Goal: Task Accomplishment & Management: Manage account settings

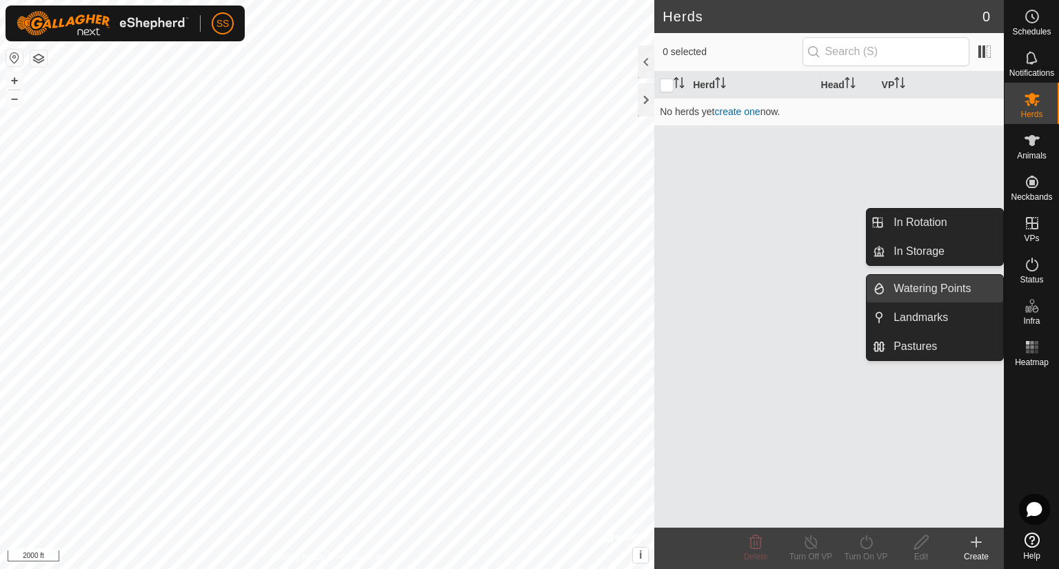
click at [957, 283] on link "Watering Points" at bounding box center [944, 289] width 118 height 28
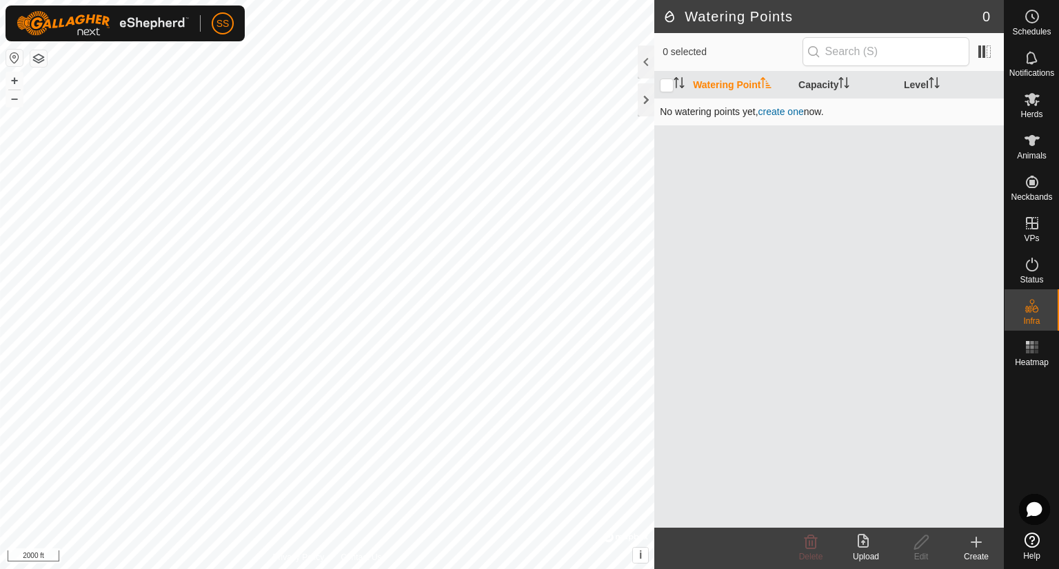
click at [782, 109] on link "create one" at bounding box center [780, 111] width 45 height 11
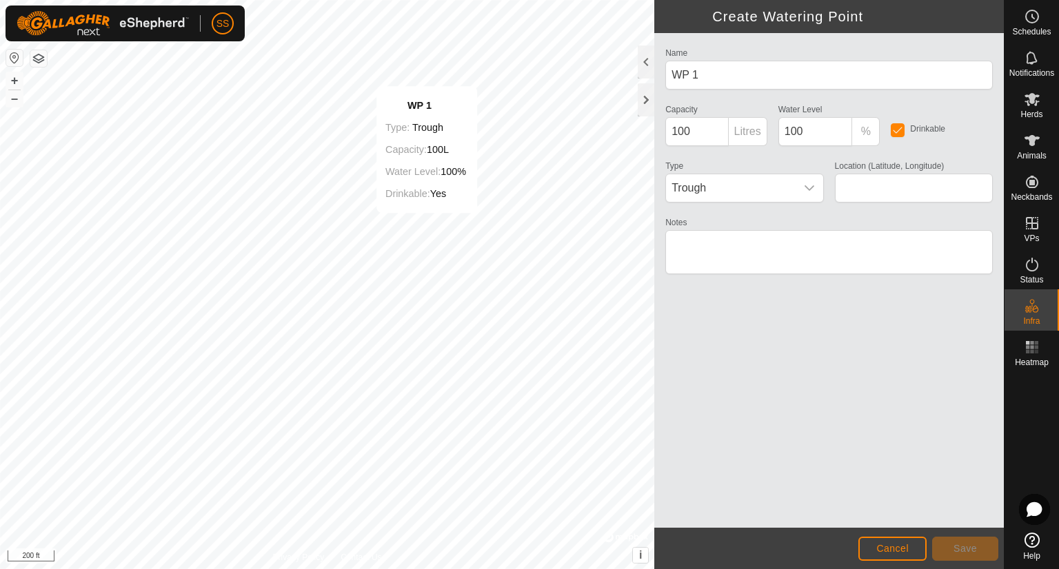
type input "36.975167, -112.500178"
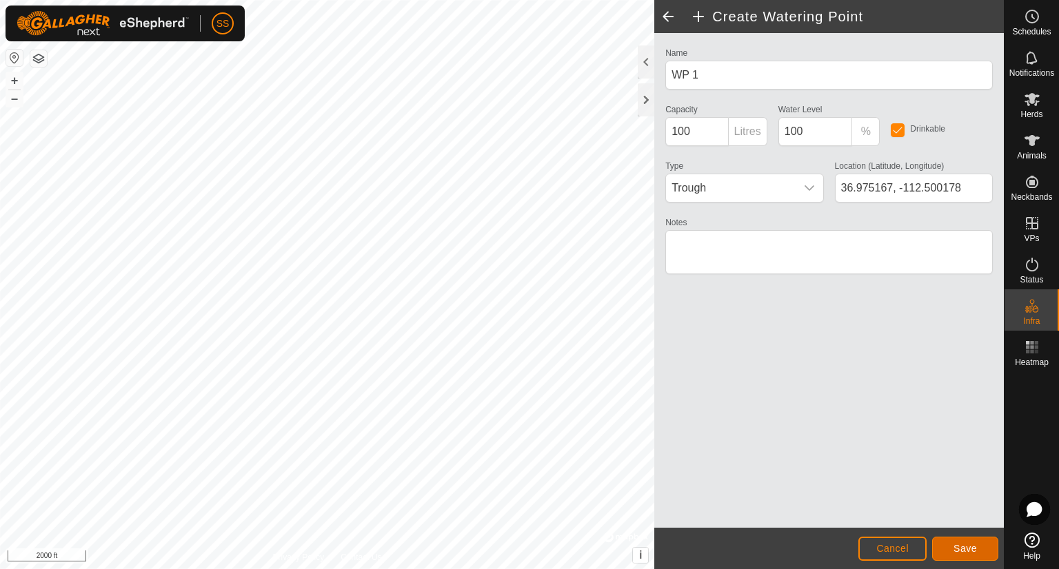
click at [953, 547] on span "Save" at bounding box center [964, 548] width 23 height 11
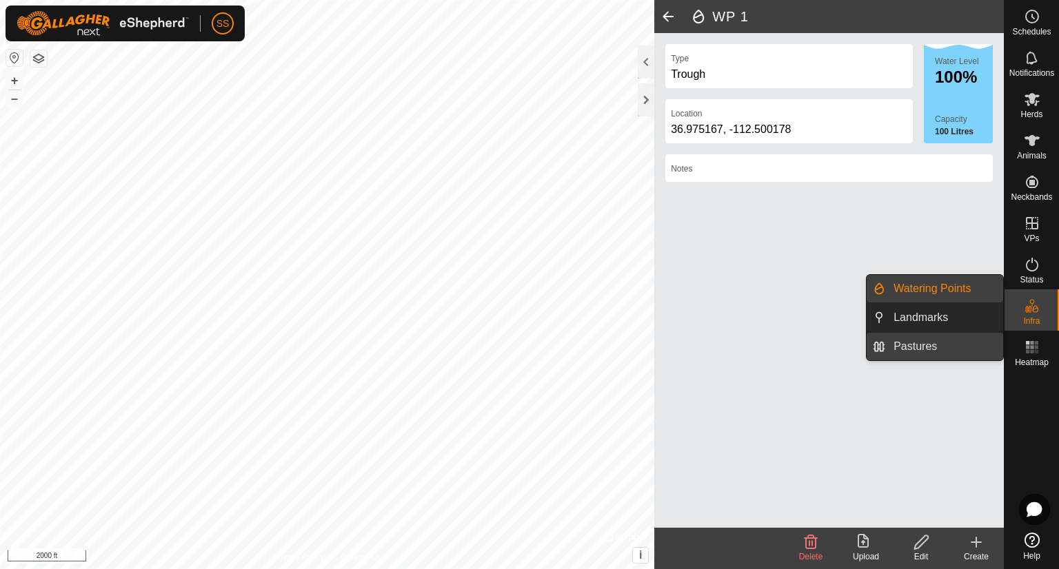
click at [929, 351] on link "Pastures" at bounding box center [944, 347] width 118 height 28
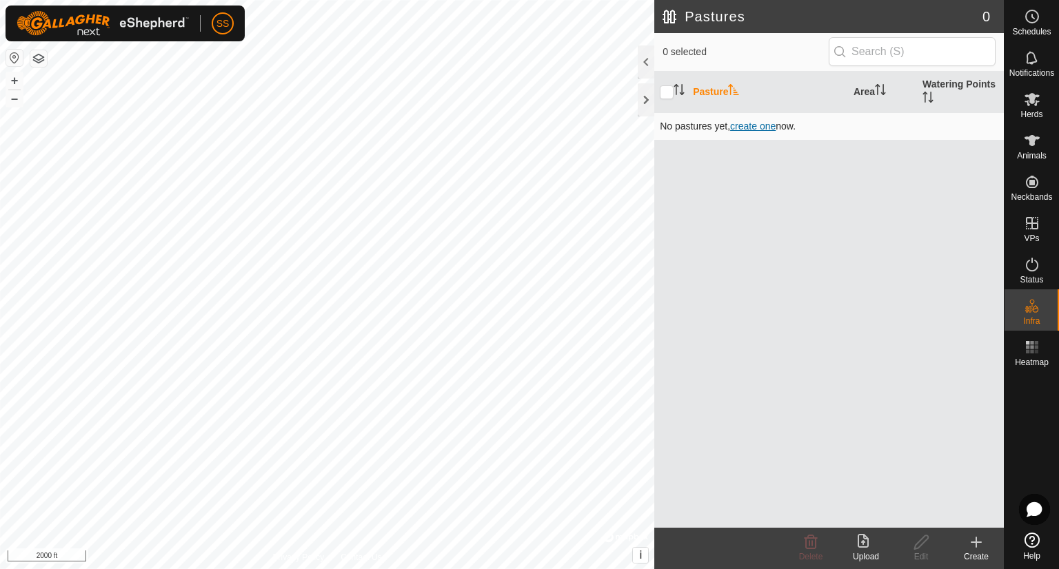
click at [749, 124] on span "create one" at bounding box center [752, 126] width 45 height 11
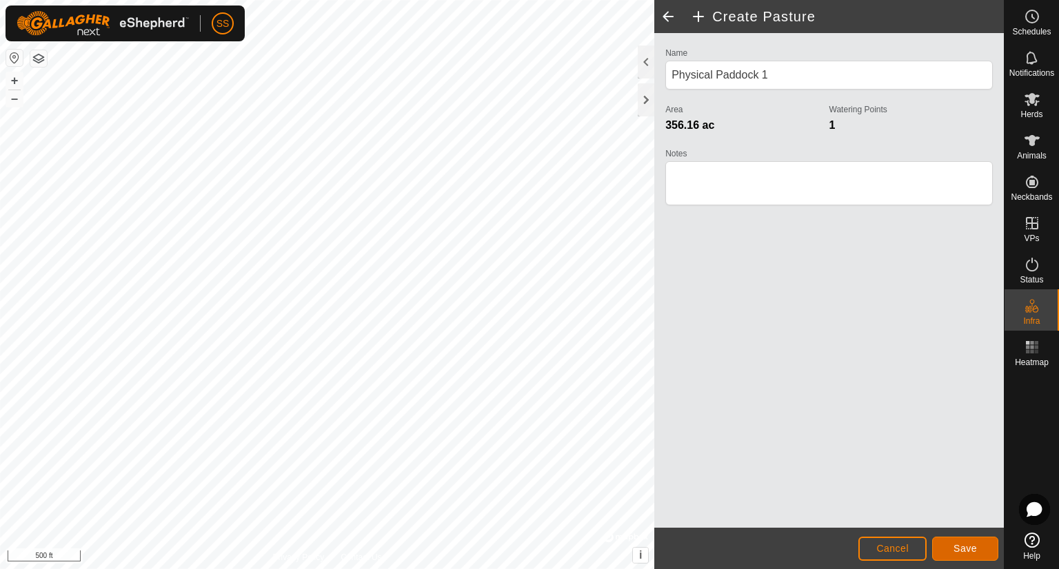
click at [976, 547] on span "Save" at bounding box center [964, 548] width 23 height 11
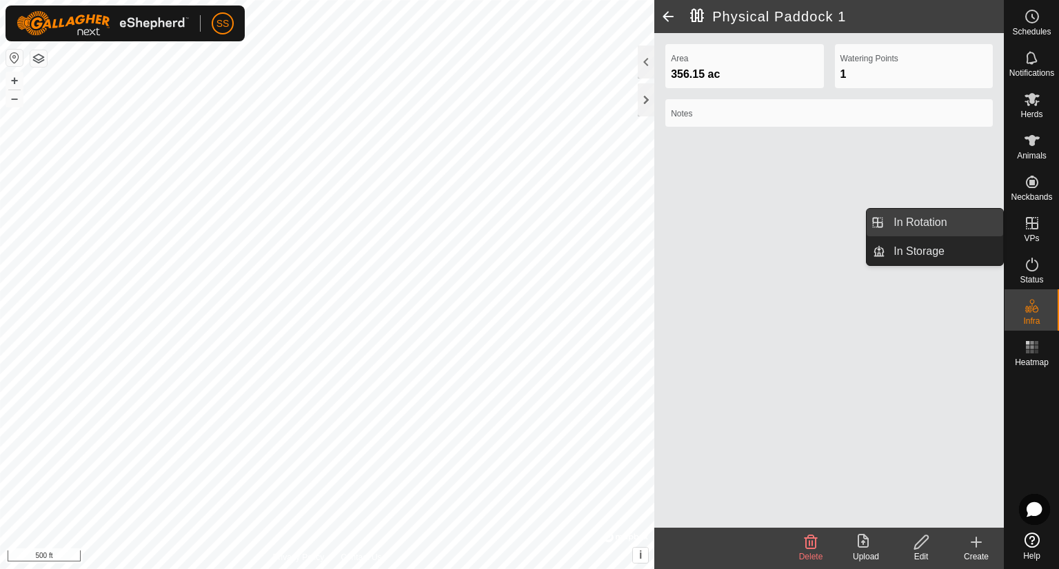
click at [942, 225] on link "In Rotation" at bounding box center [944, 223] width 118 height 28
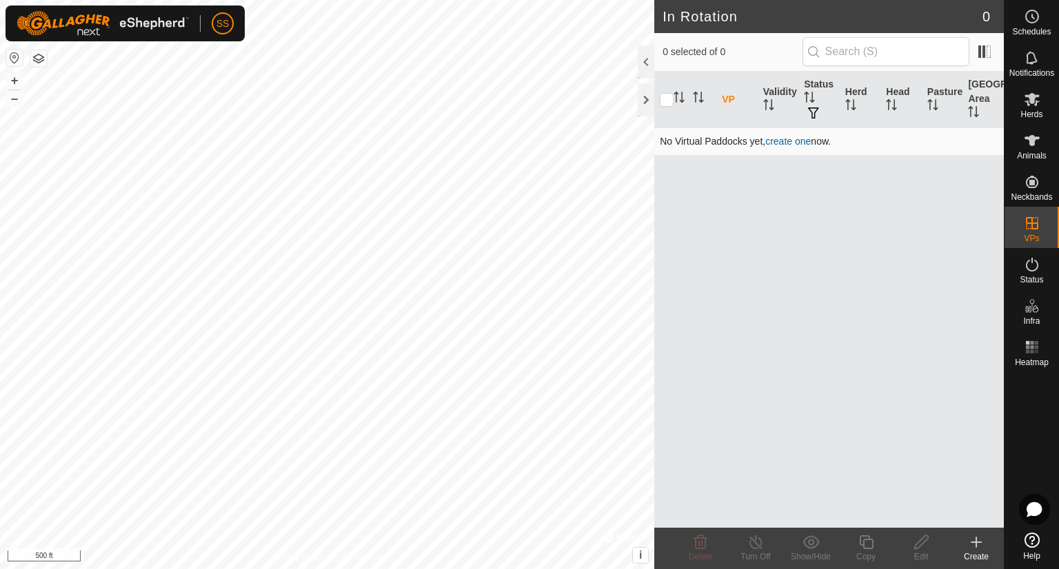
click at [782, 138] on link "create one" at bounding box center [787, 141] width 45 height 11
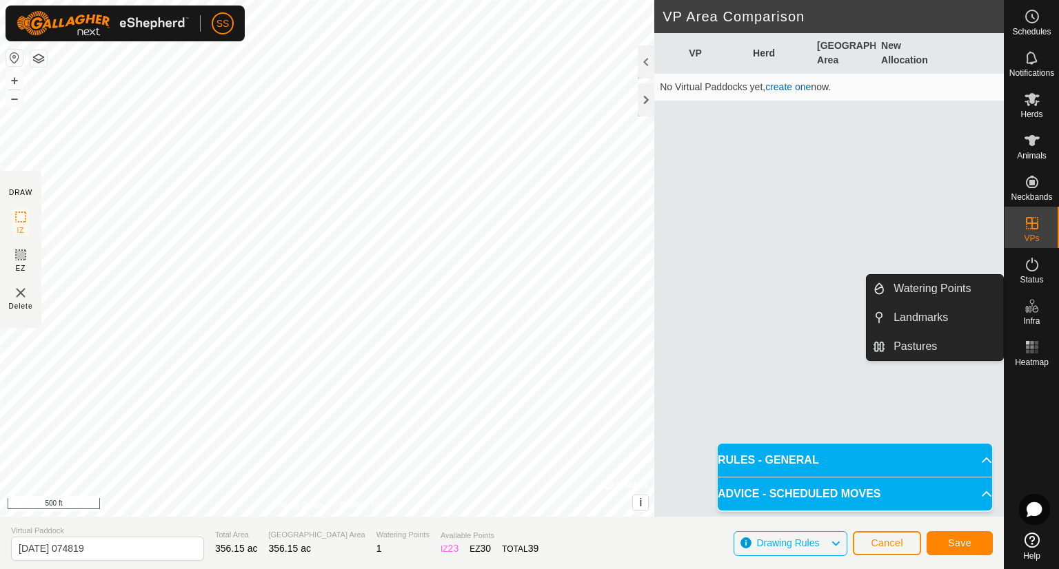
click at [1037, 317] on span "Infra" at bounding box center [1031, 321] width 17 height 8
click at [944, 352] on link "Pastures" at bounding box center [944, 347] width 118 height 28
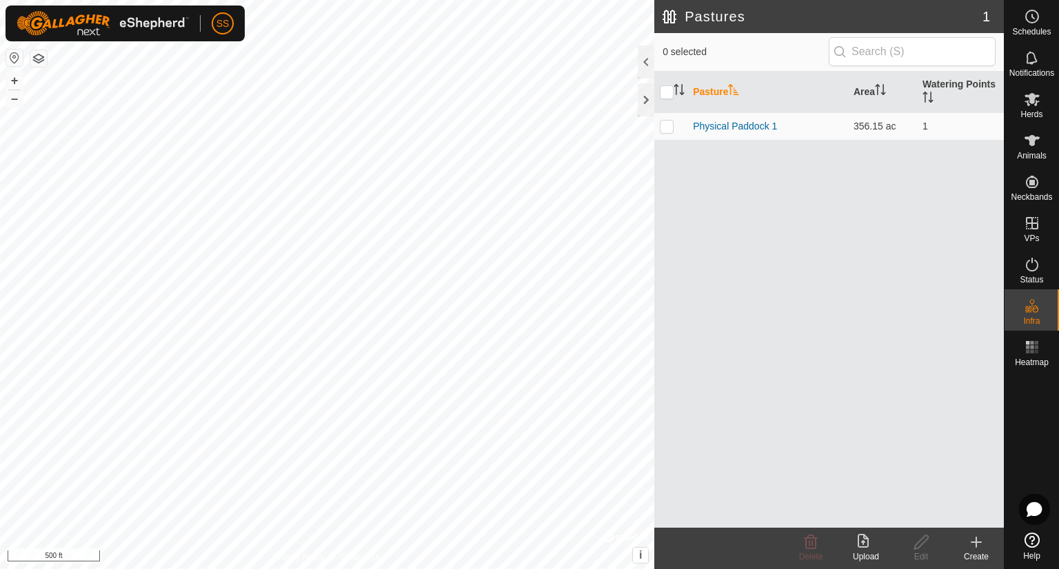
click at [977, 544] on icon at bounding box center [976, 542] width 17 height 17
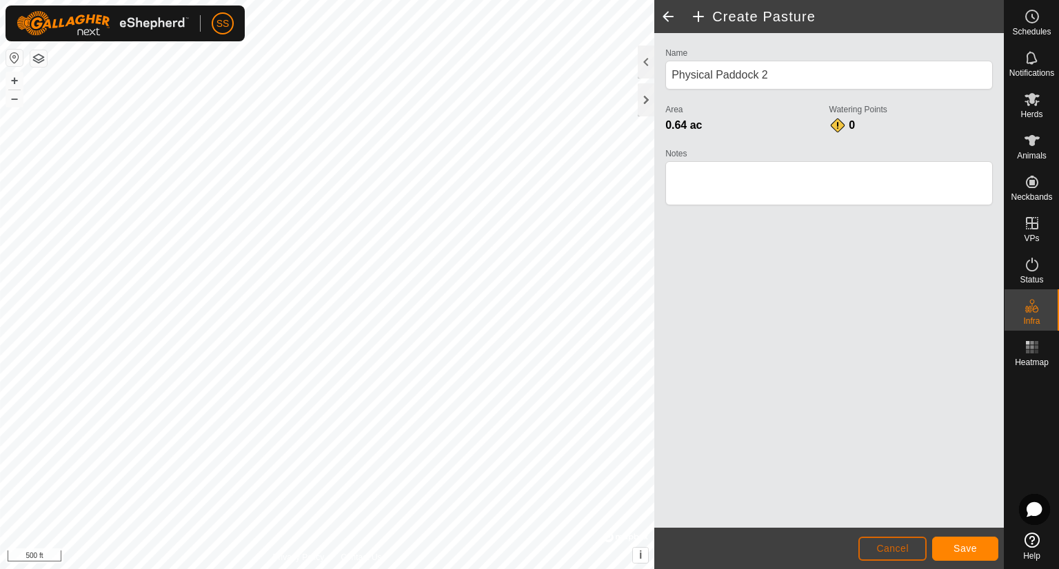
click at [882, 553] on span "Cancel" at bounding box center [892, 548] width 32 height 11
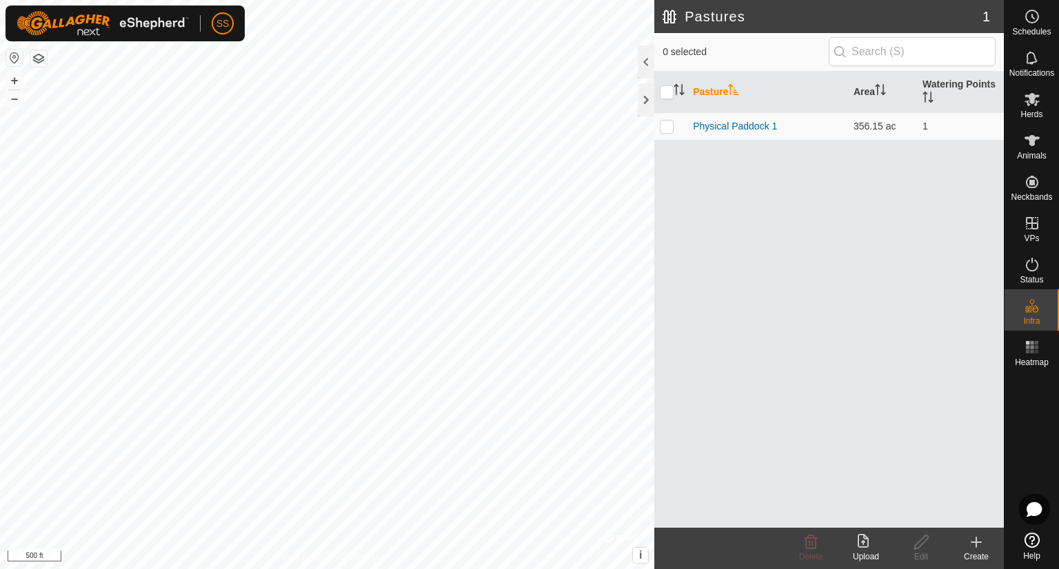
click at [981, 542] on icon at bounding box center [976, 542] width 10 height 0
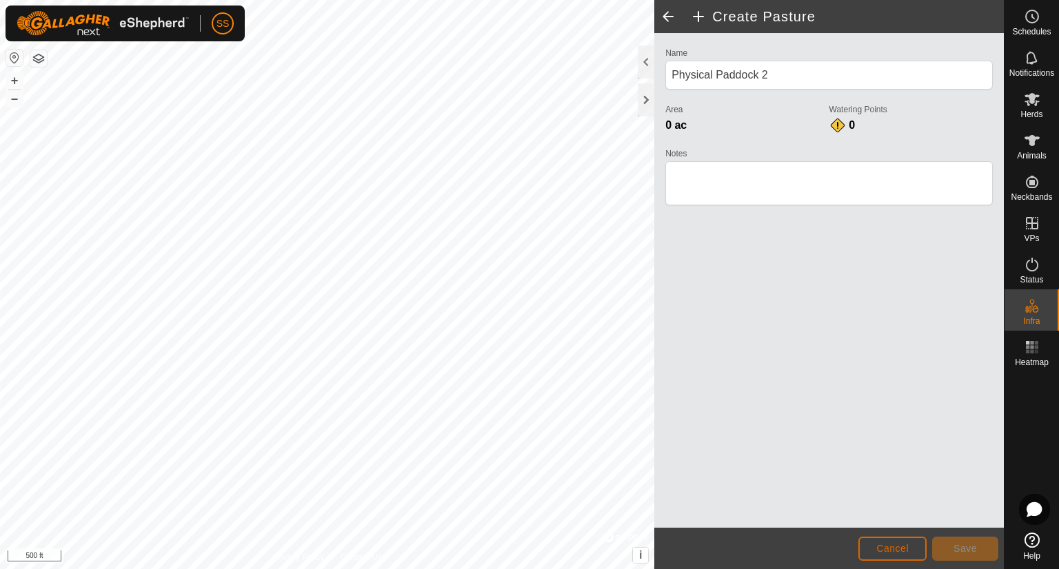
click at [892, 543] on span "Cancel" at bounding box center [892, 548] width 32 height 11
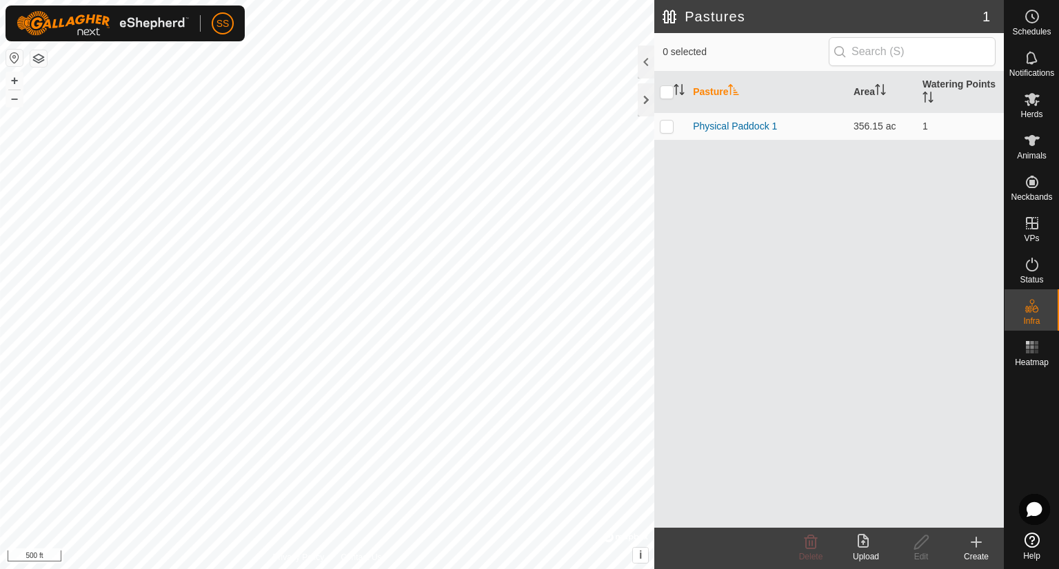
click at [980, 542] on icon at bounding box center [976, 542] width 10 height 0
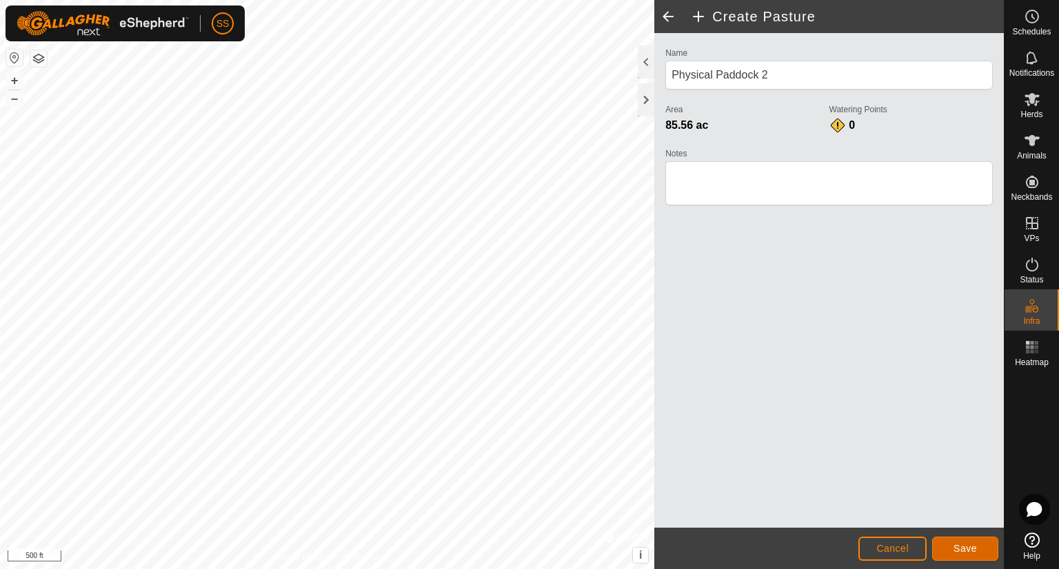
click at [962, 546] on span "Save" at bounding box center [964, 548] width 23 height 11
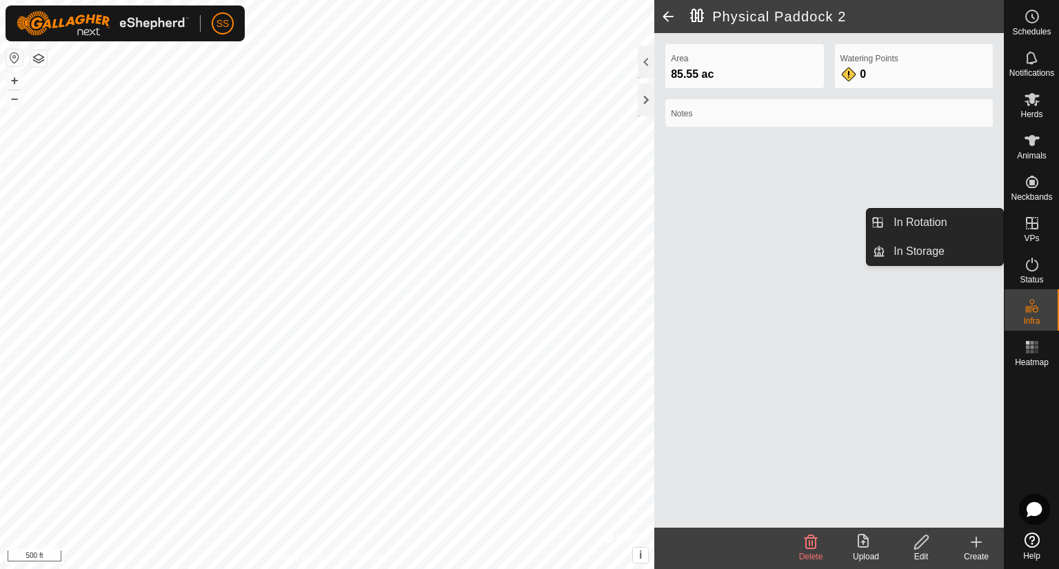
click at [1024, 225] on icon at bounding box center [1032, 223] width 17 height 17
click at [953, 218] on link "In Rotation" at bounding box center [944, 223] width 118 height 28
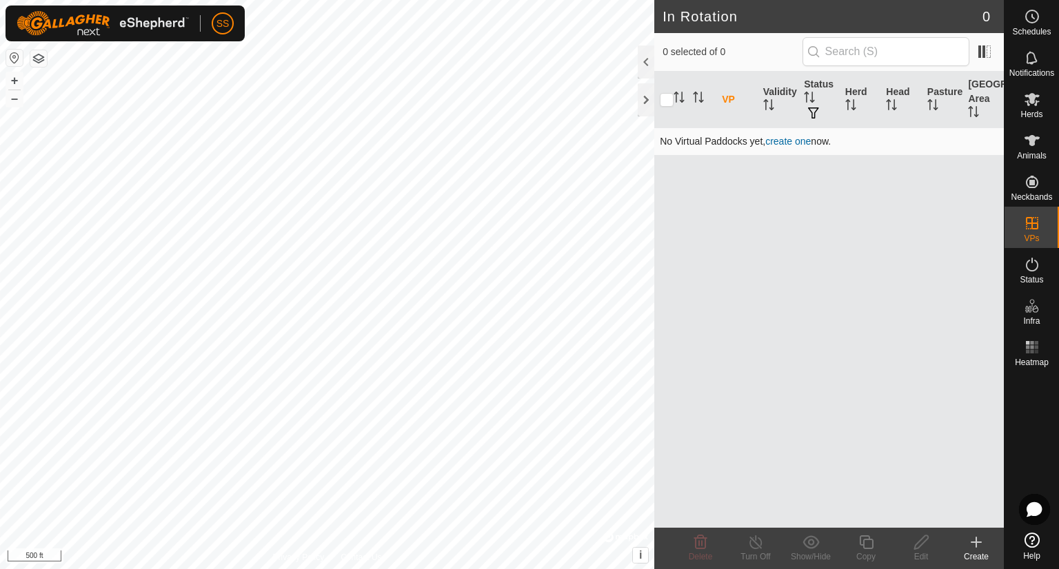
click at [794, 138] on link "create one" at bounding box center [787, 141] width 45 height 11
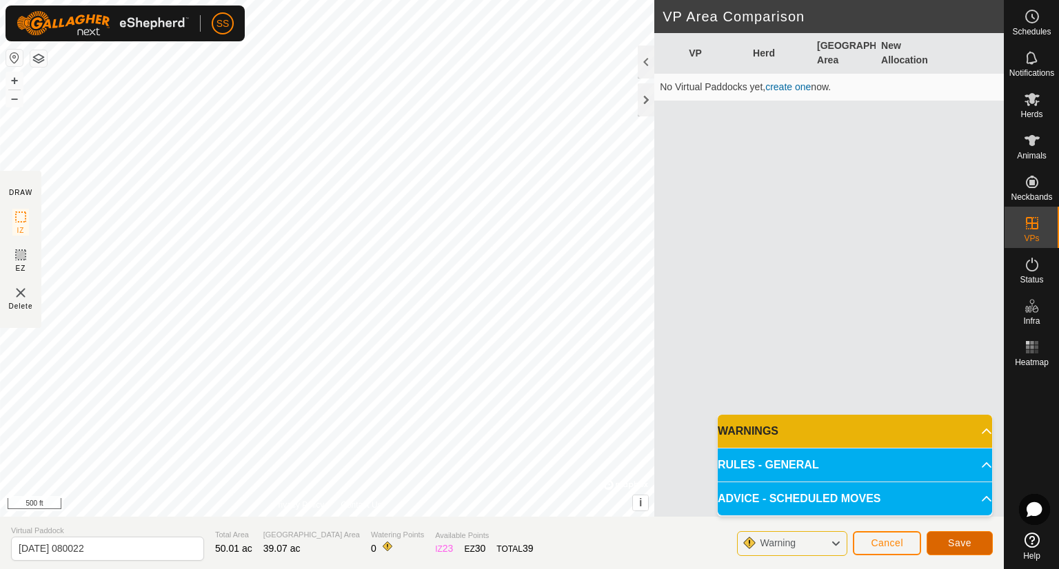
click at [956, 542] on span "Save" at bounding box center [959, 543] width 23 height 11
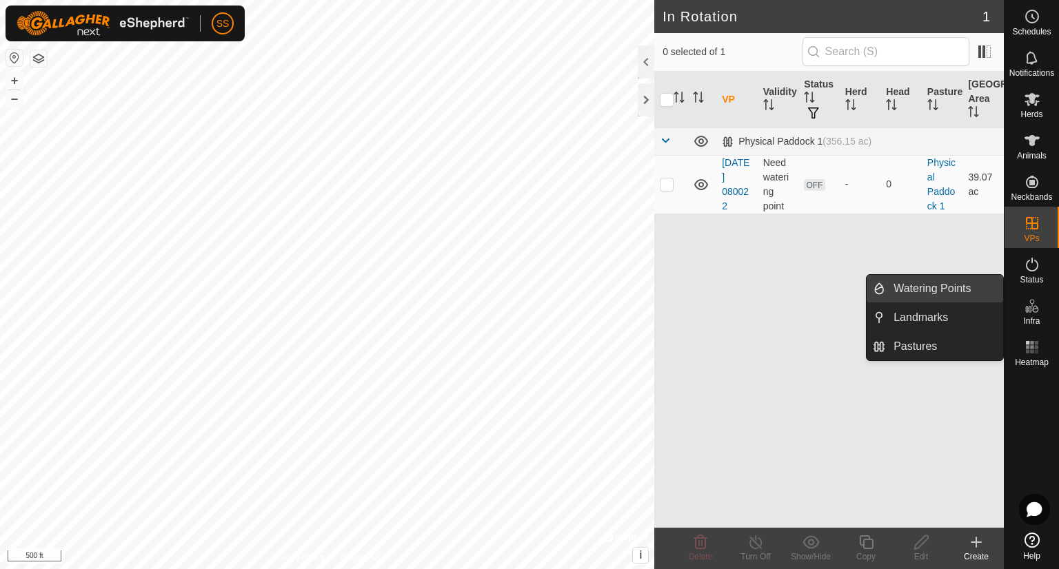
click at [944, 287] on link "Watering Points" at bounding box center [944, 289] width 118 height 28
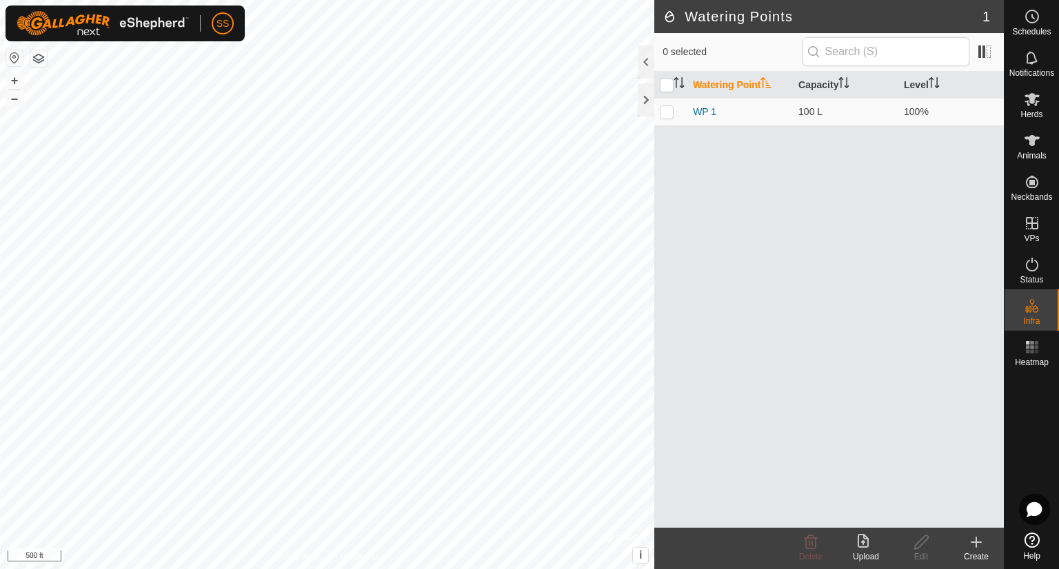
click at [976, 536] on icon at bounding box center [976, 542] width 17 height 17
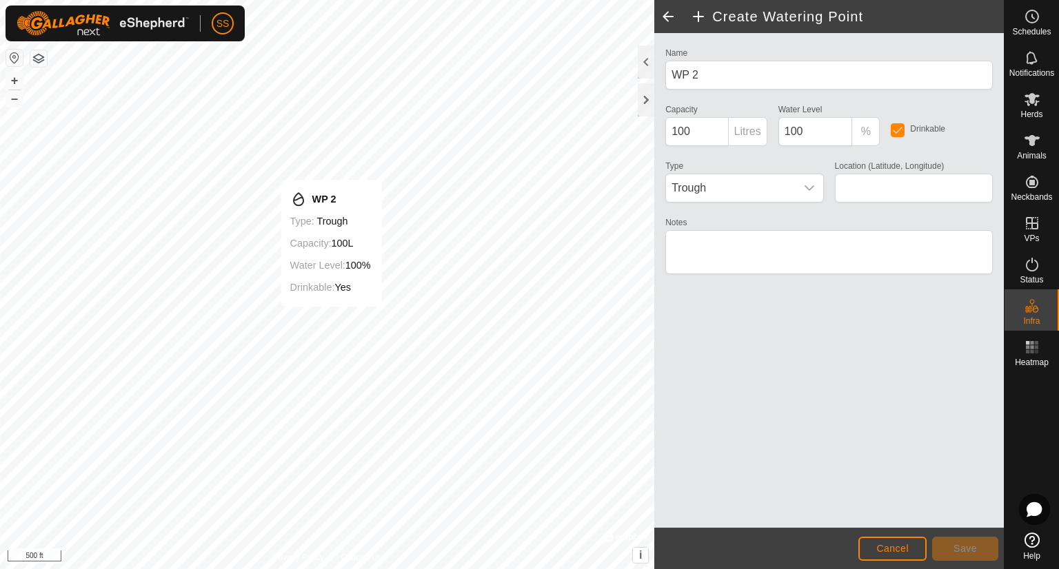
type input "36.978813, -112.510563"
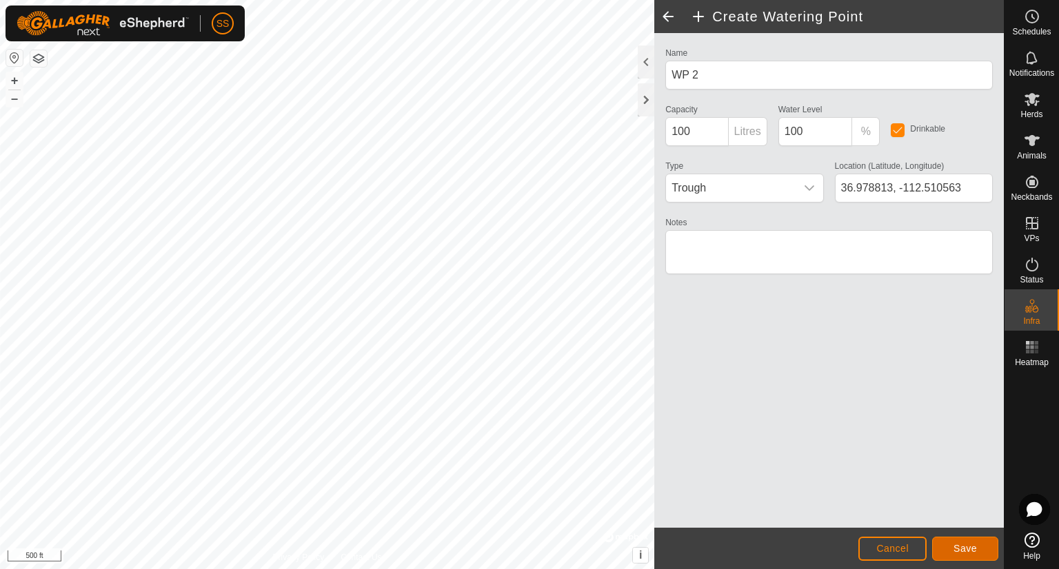
click at [981, 546] on button "Save" at bounding box center [965, 549] width 66 height 24
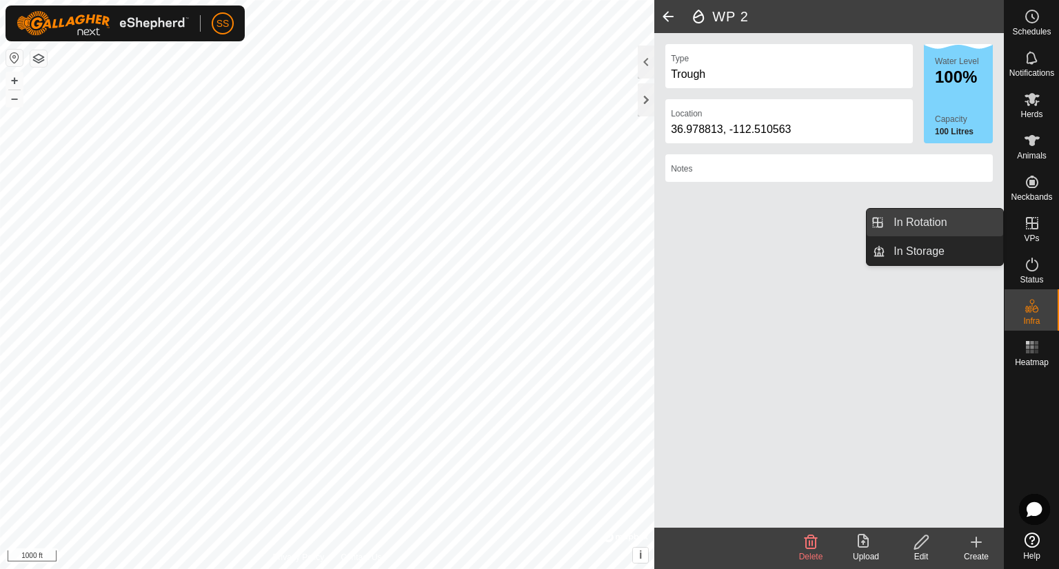
click at [924, 216] on link "In Rotation" at bounding box center [944, 223] width 118 height 28
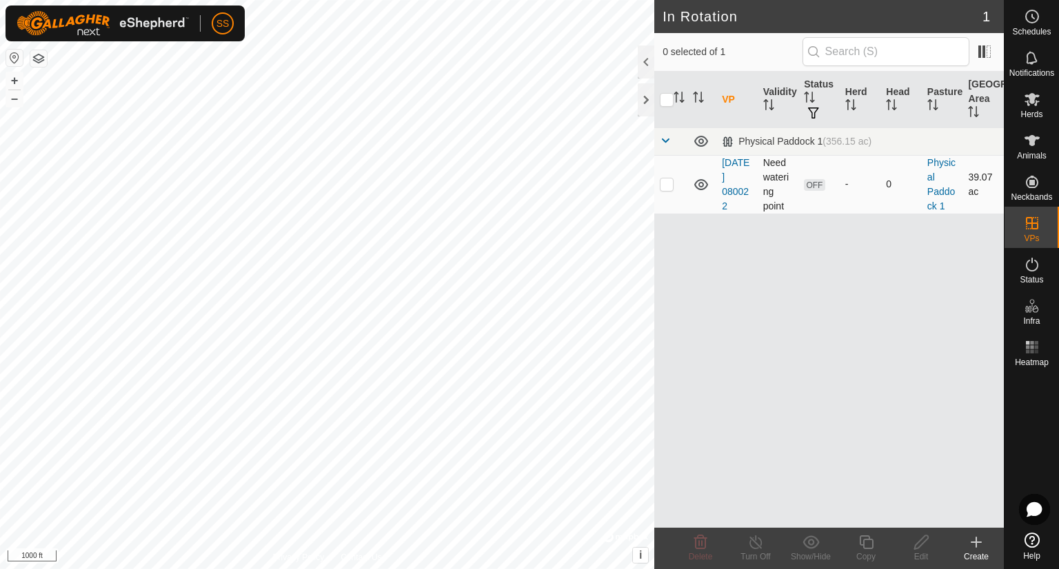
click at [664, 185] on p-checkbox at bounding box center [667, 184] width 14 height 11
checkbox input "true"
click at [863, 544] on icon at bounding box center [866, 543] width 14 height 14
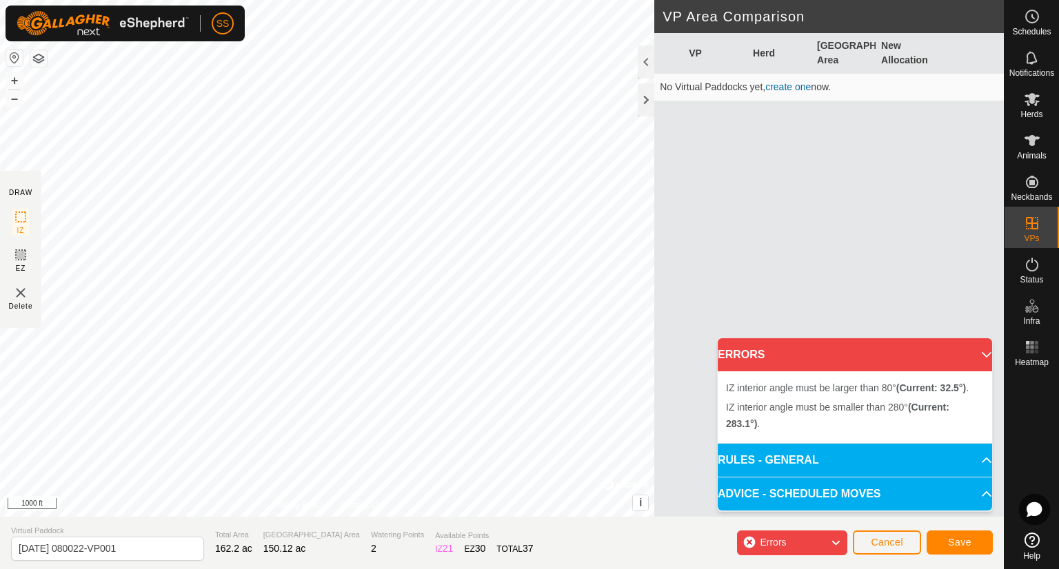
click at [422, 354] on div "IZ interior angle must be smaller than 280° (Current: 283.1°) . + – ⇧ i © Mapbo…" at bounding box center [327, 258] width 654 height 517
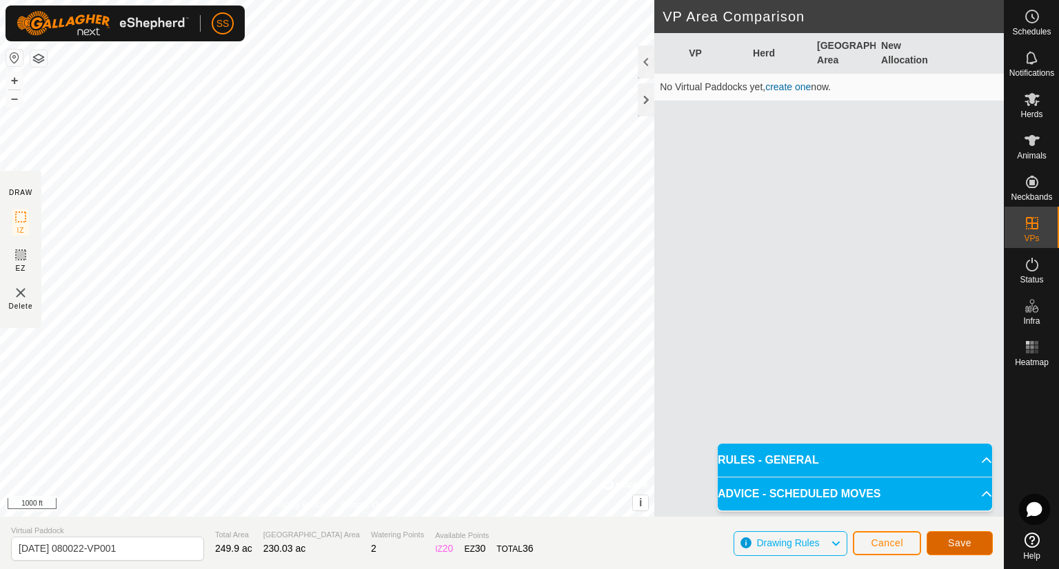
click at [950, 540] on span "Save" at bounding box center [959, 543] width 23 height 11
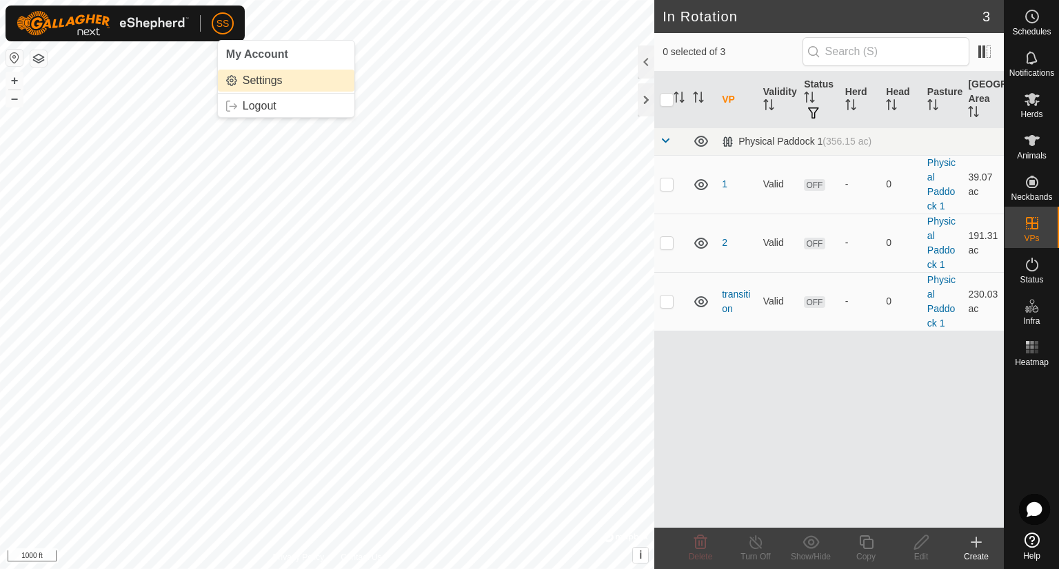
click at [245, 80] on link "Settings" at bounding box center [286, 81] width 136 height 22
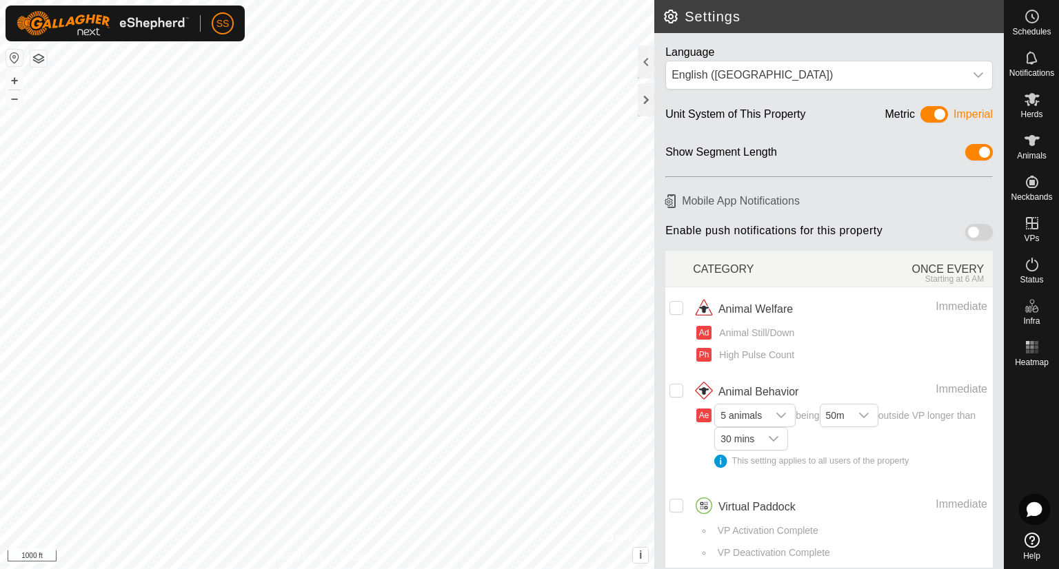
click at [968, 232] on span at bounding box center [979, 232] width 28 height 17
click at [778, 406] on div "dropdown trigger" at bounding box center [781, 416] width 28 height 22
click at [748, 435] on li "1 animal" at bounding box center [755, 442] width 80 height 24
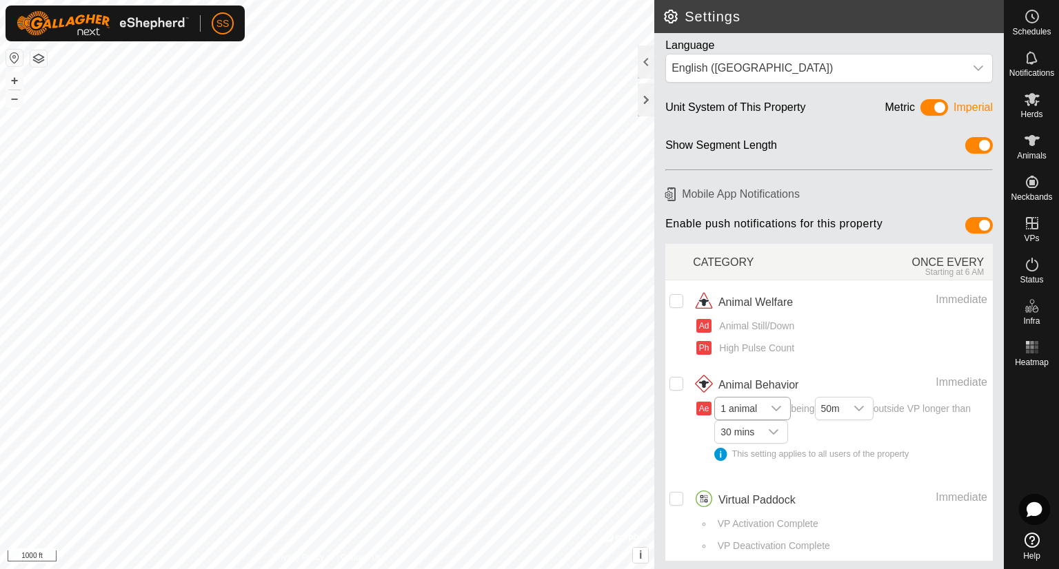
click at [675, 21] on h2 "Settings" at bounding box center [832, 16] width 341 height 17
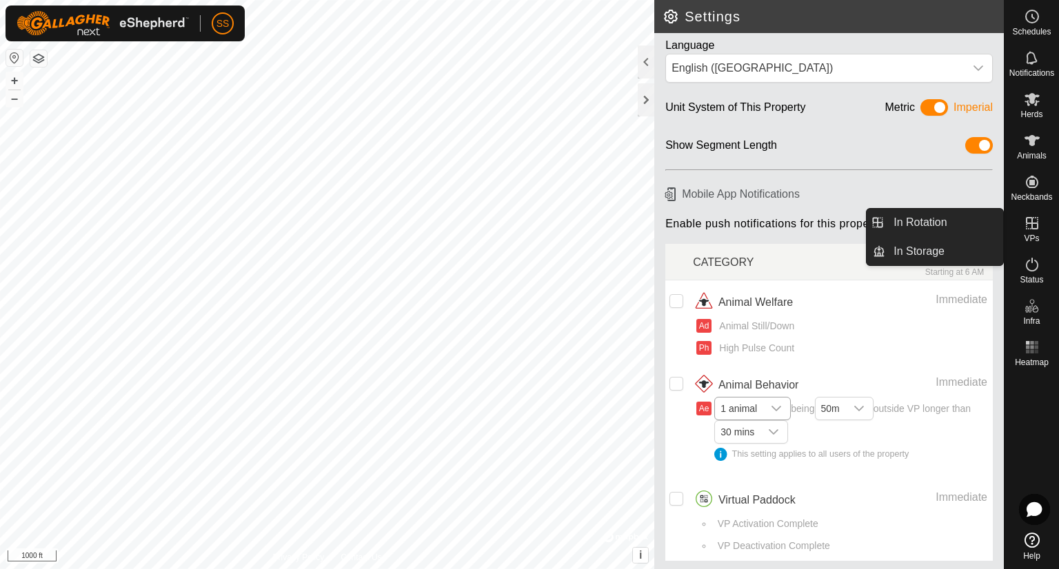
click at [1037, 225] on icon at bounding box center [1032, 223] width 12 height 12
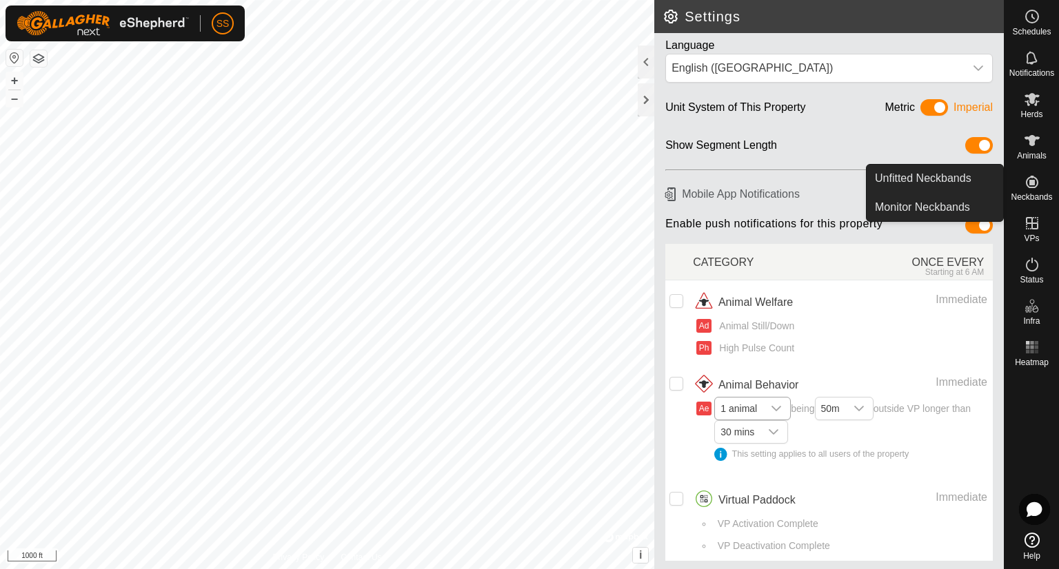
click at [1034, 179] on icon at bounding box center [1032, 182] width 12 height 12
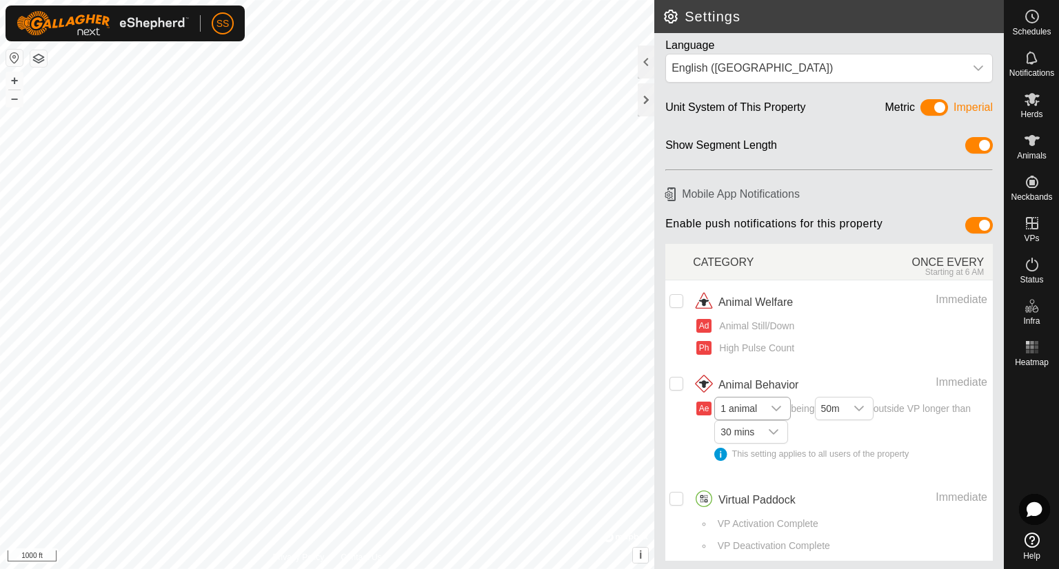
click at [34, 55] on button "button" at bounding box center [38, 58] width 17 height 17
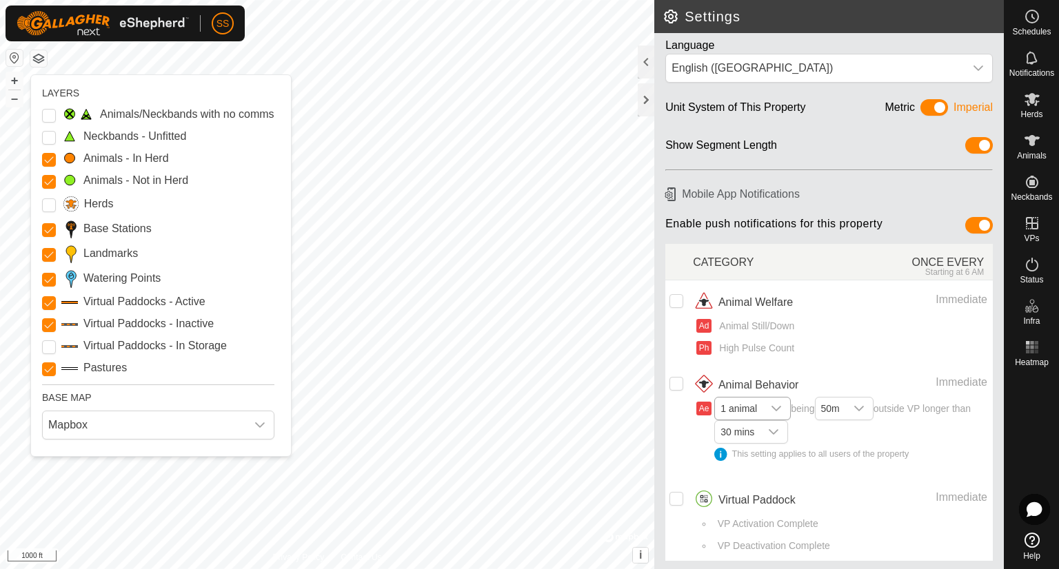
click at [34, 55] on button "button" at bounding box center [38, 58] width 17 height 17
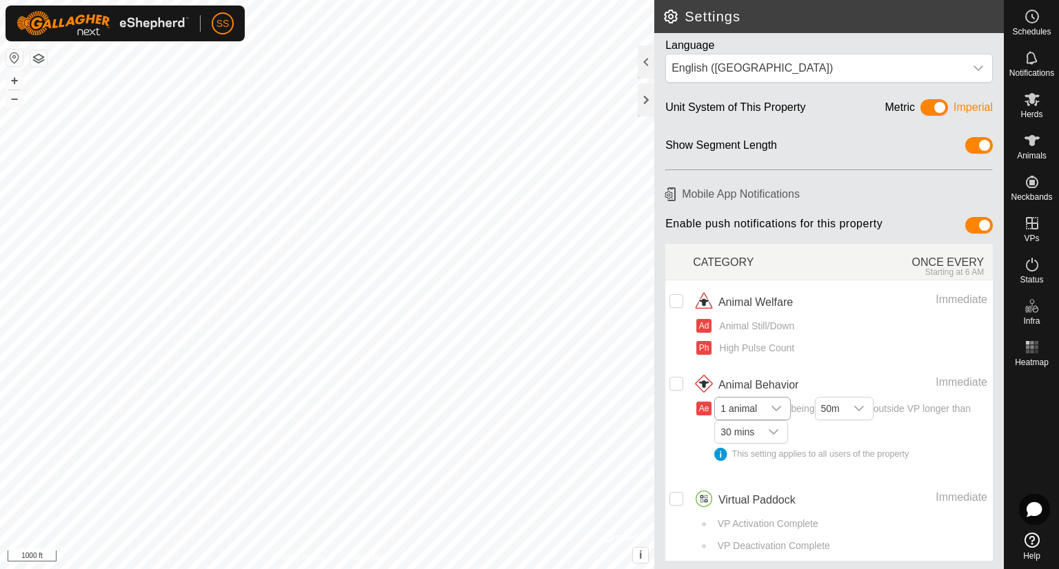
scroll to position [0, 0]
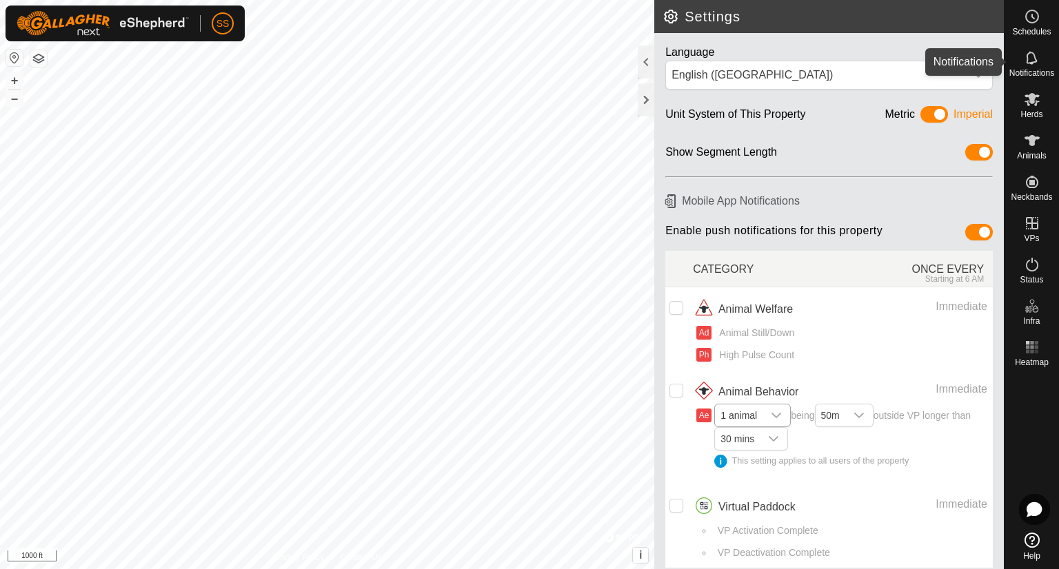
click at [1038, 66] on es-notification-svg-icon at bounding box center [1031, 58] width 25 height 22
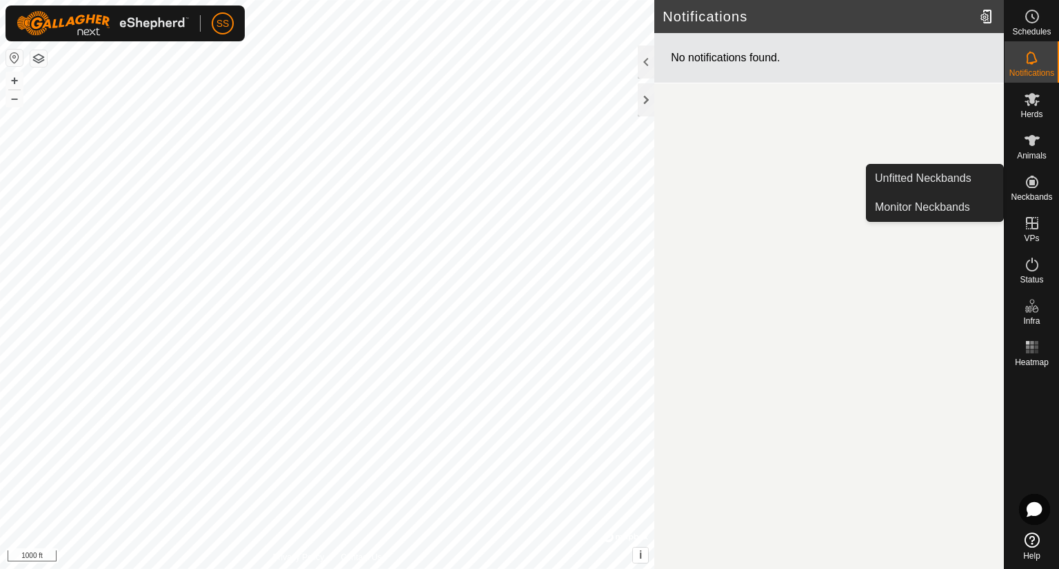
click at [1037, 181] on icon at bounding box center [1032, 182] width 12 height 12
click at [1021, 189] on es-neckbands-svg-icon at bounding box center [1031, 182] width 25 height 22
click at [959, 185] on link "Unfitted Neckbands" at bounding box center [934, 179] width 136 height 28
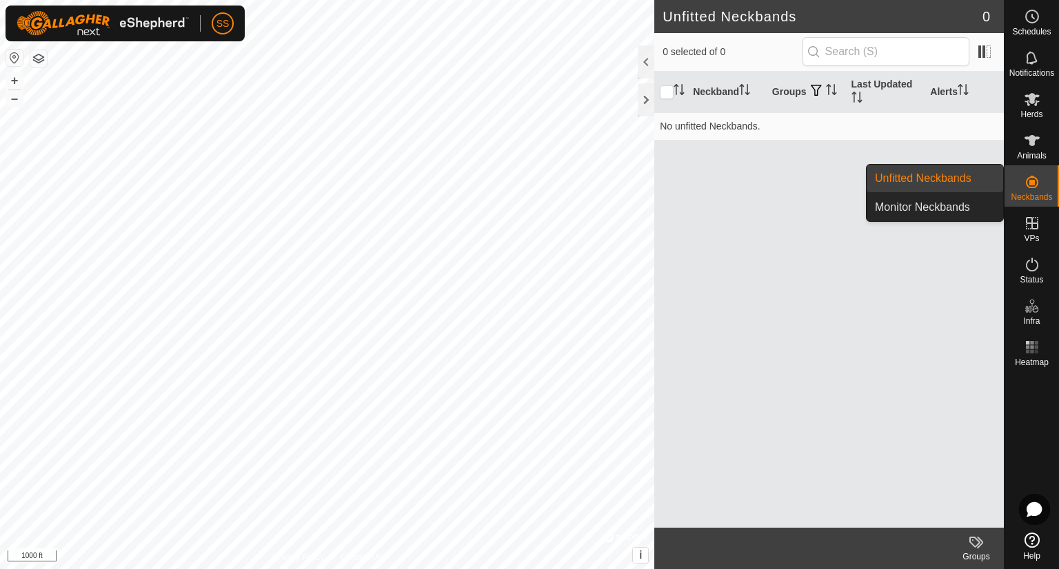
click at [1038, 185] on icon at bounding box center [1032, 182] width 17 height 17
click at [959, 209] on link "Monitor Neckbands" at bounding box center [934, 208] width 136 height 28
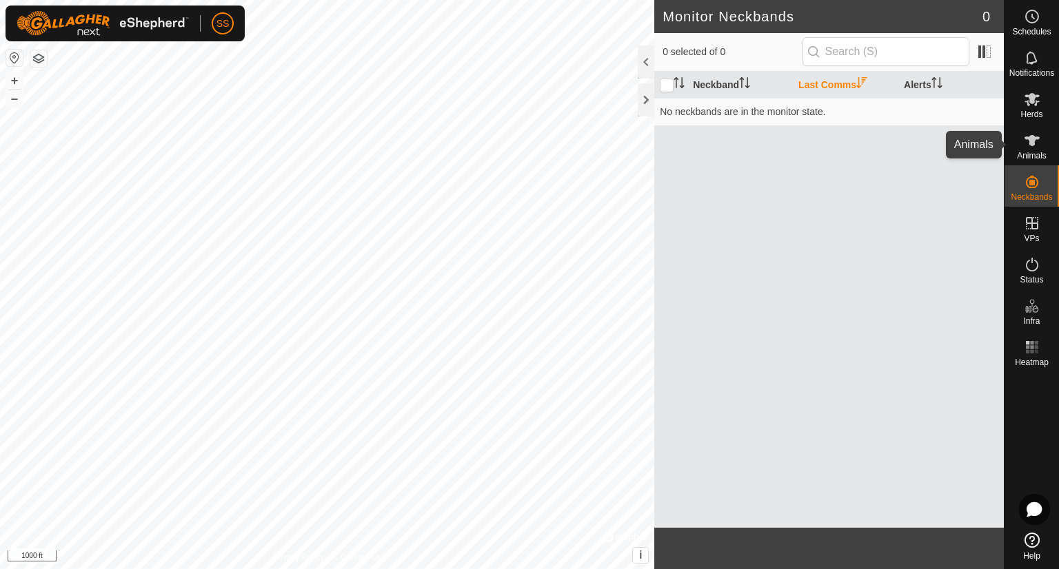
click at [1035, 136] on icon at bounding box center [1032, 140] width 17 height 17
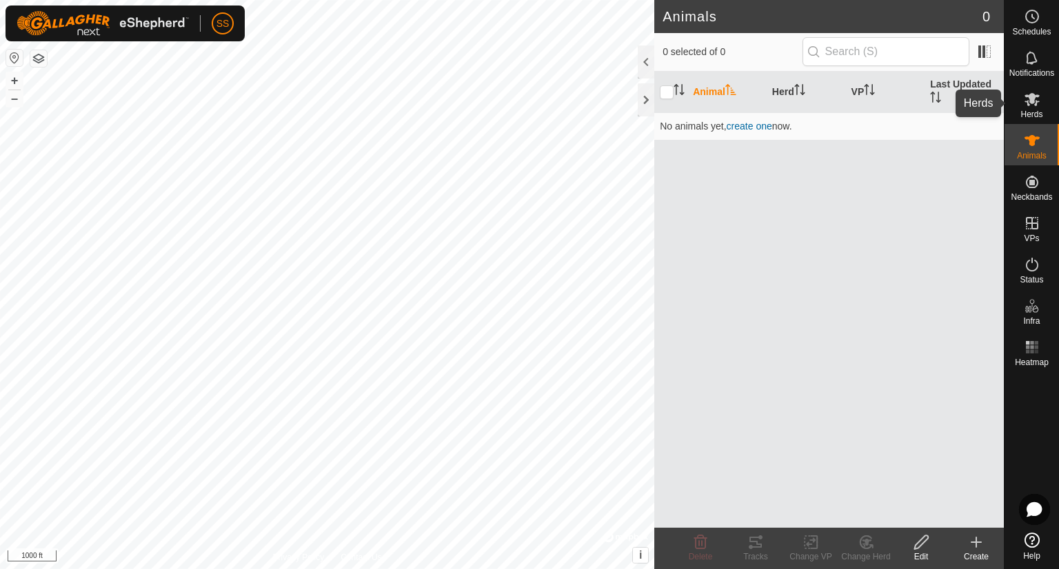
click at [1030, 105] on icon at bounding box center [1032, 99] width 17 height 17
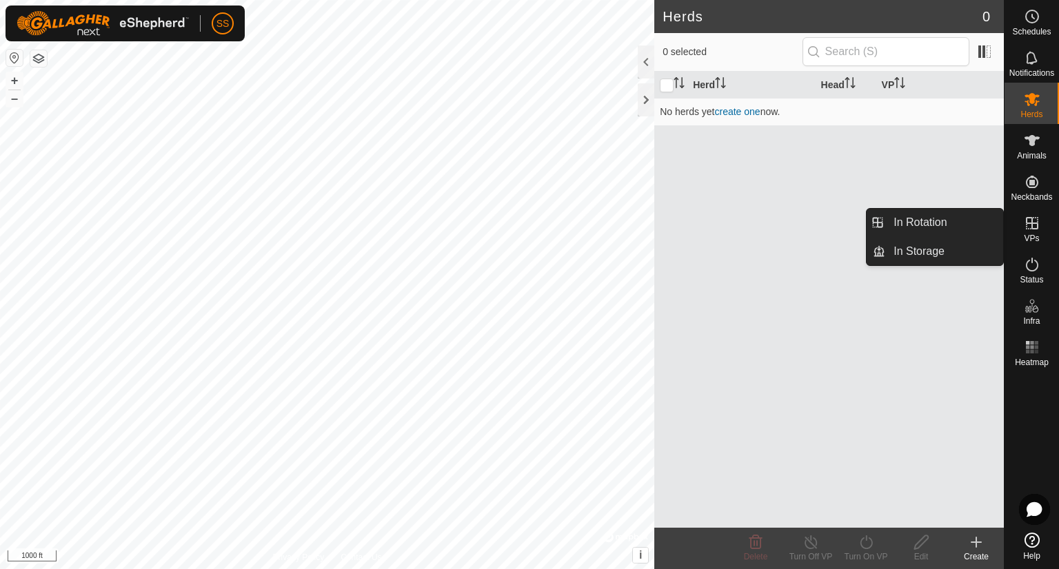
click at [1040, 223] on es-virtualpaddocks-svg-icon at bounding box center [1031, 223] width 25 height 22
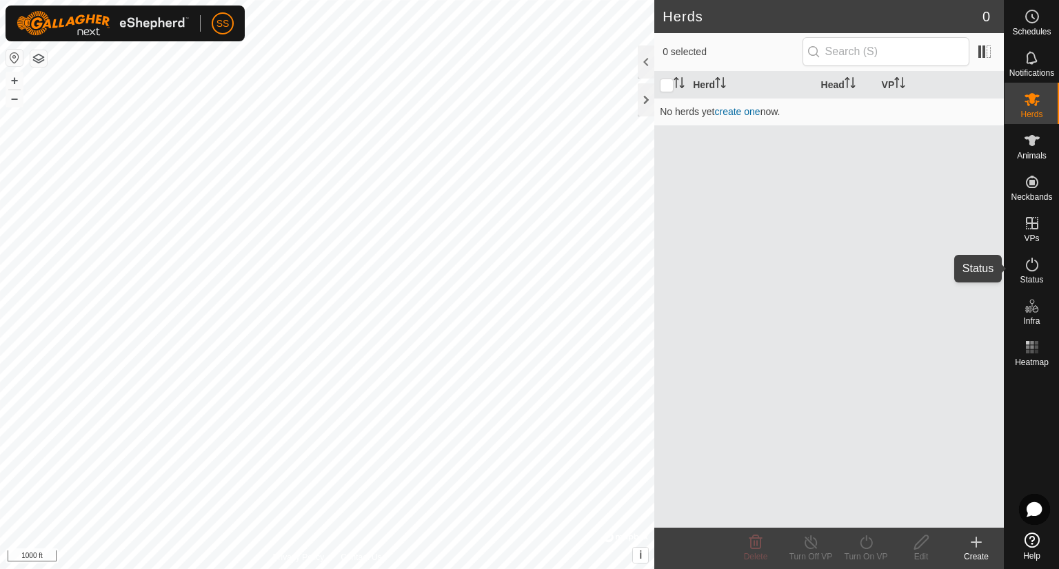
click at [1036, 262] on icon at bounding box center [1032, 265] width 12 height 14
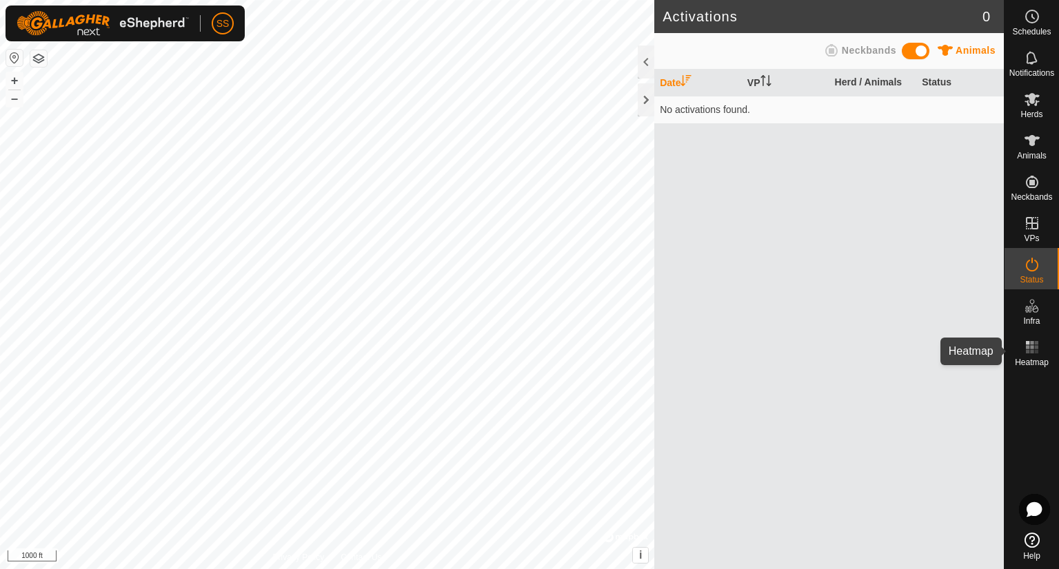
click at [1030, 345] on icon at bounding box center [1032, 347] width 17 height 17
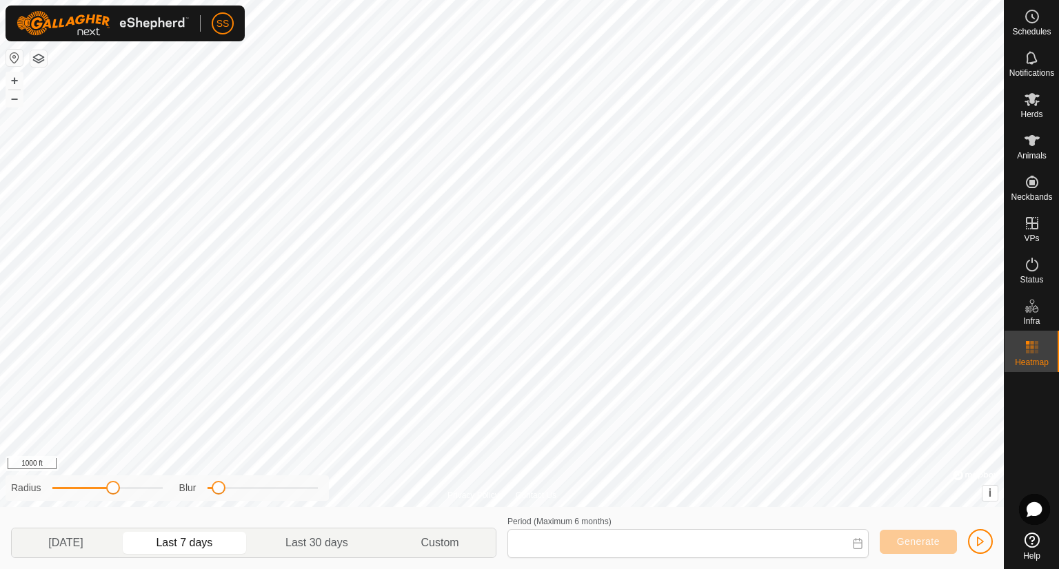
type input "[DATE] - [DATE]"
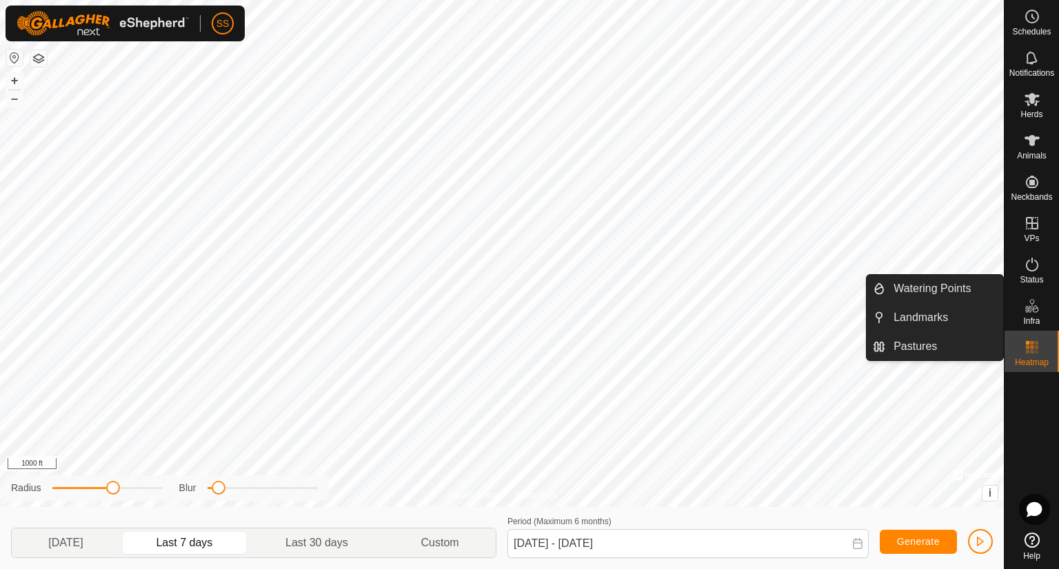
click at [1028, 312] on icon at bounding box center [1032, 306] width 17 height 17
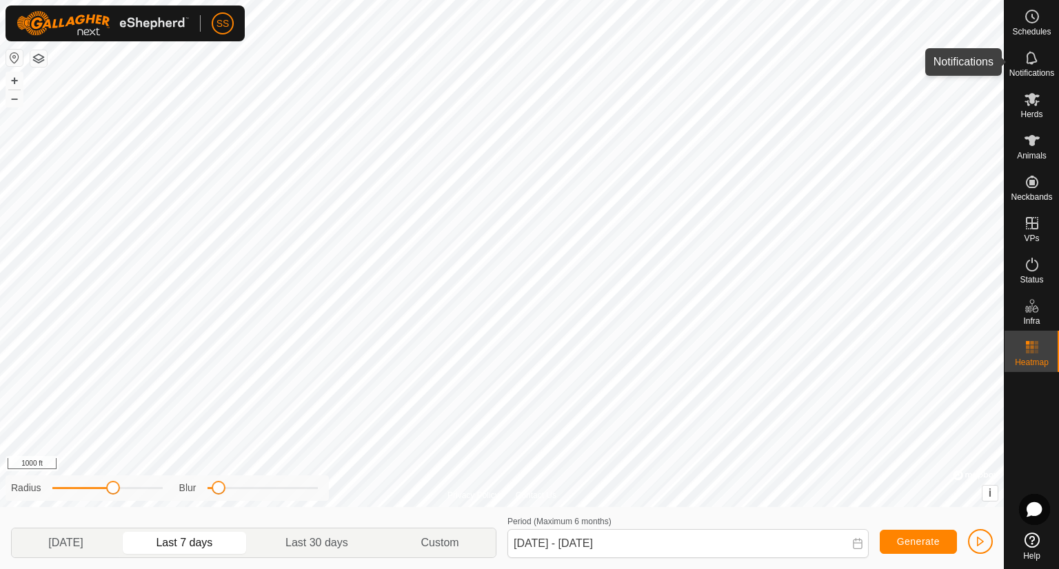
click at [1037, 70] on span "Notifications" at bounding box center [1031, 73] width 45 height 8
